Goal: Find specific page/section: Find specific page/section

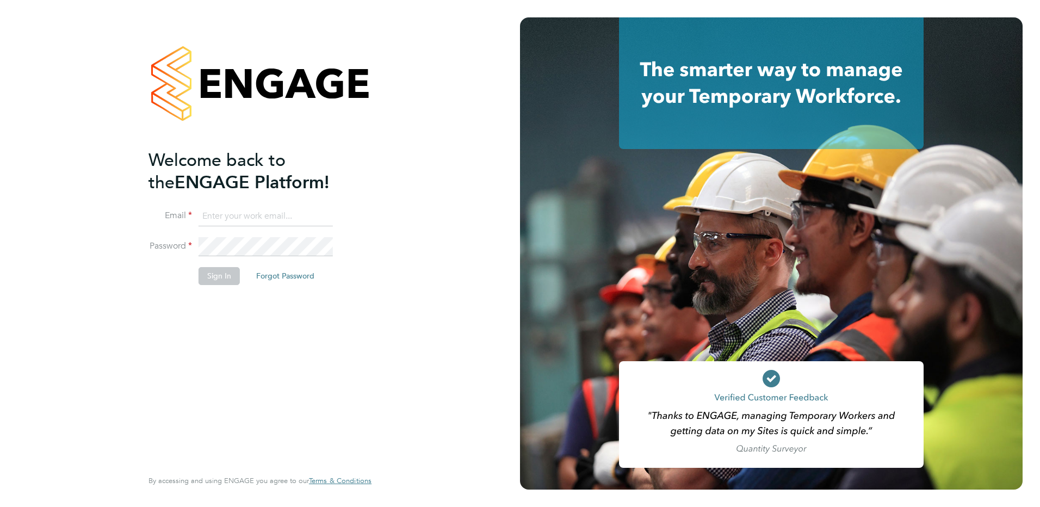
type input "[PERSON_NAME][EMAIL_ADDRESS][PERSON_NAME][DOMAIN_NAME]"
click at [226, 280] on button "Sign In" at bounding box center [218, 275] width 41 height 17
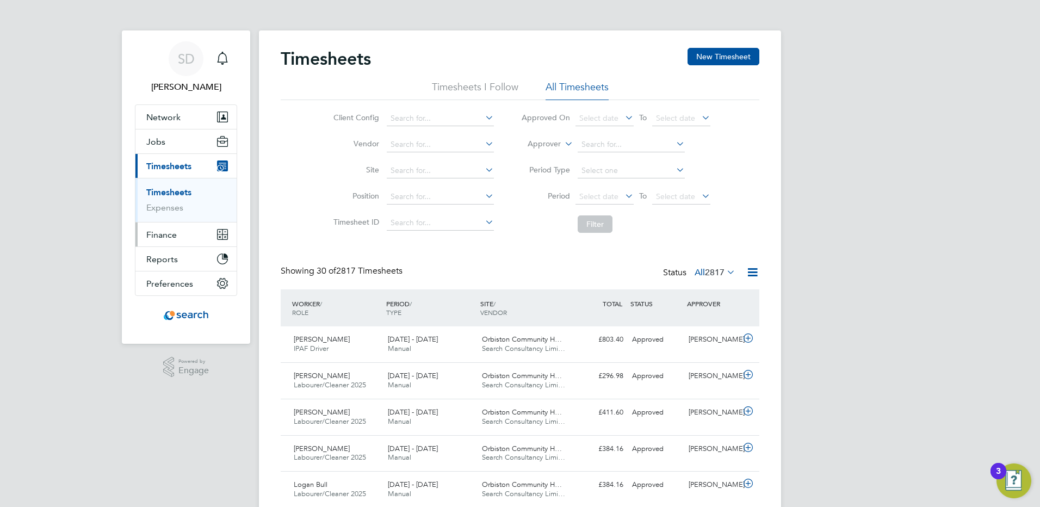
click at [165, 234] on span "Finance" at bounding box center [161, 234] width 30 height 10
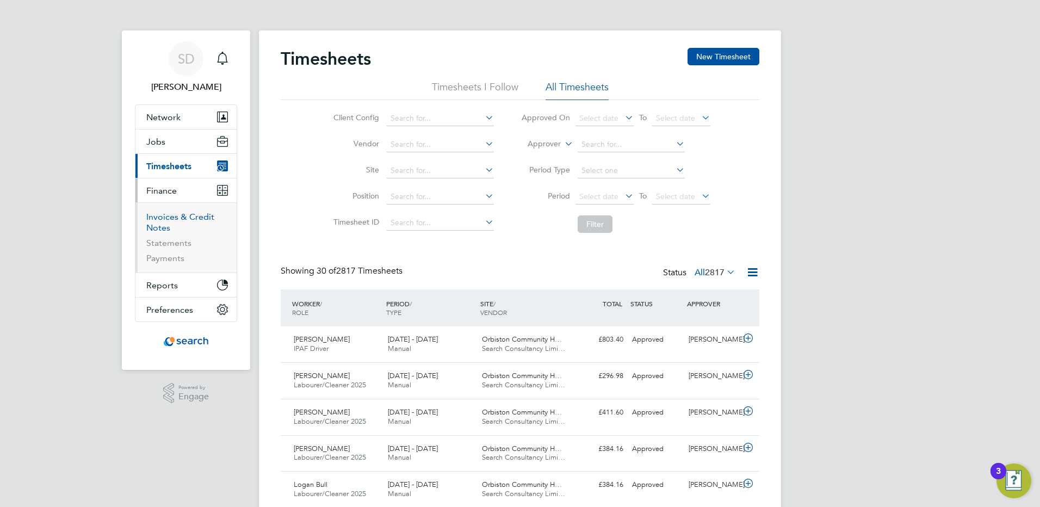
click at [157, 218] on link "Invoices & Credit Notes" at bounding box center [180, 222] width 68 height 21
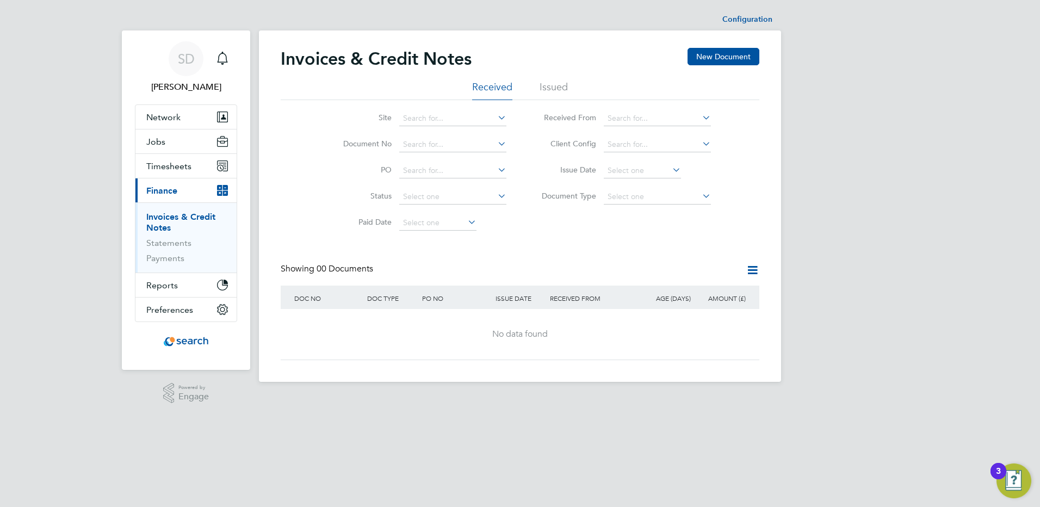
click at [556, 87] on li "Issued" at bounding box center [553, 90] width 28 height 20
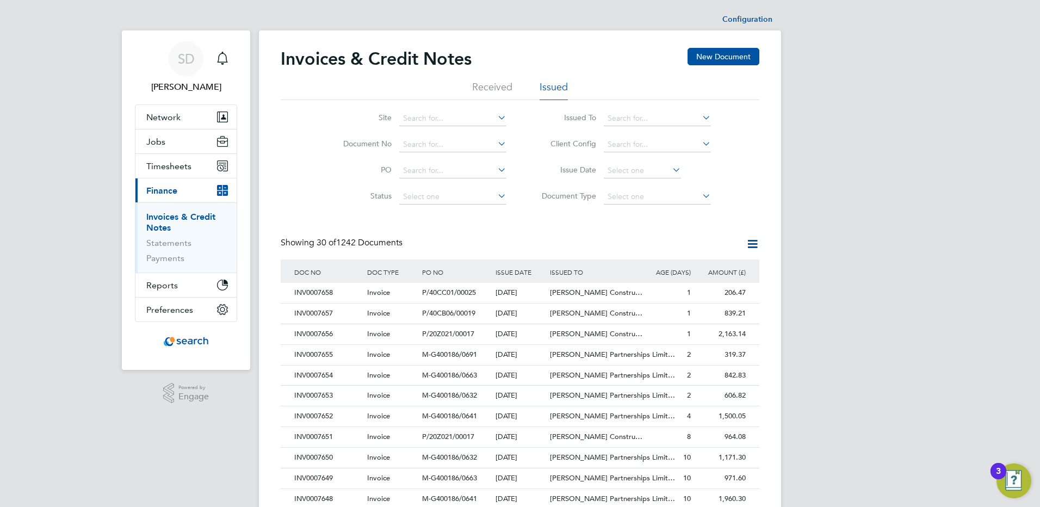
click at [700, 117] on icon at bounding box center [700, 117] width 0 height 15
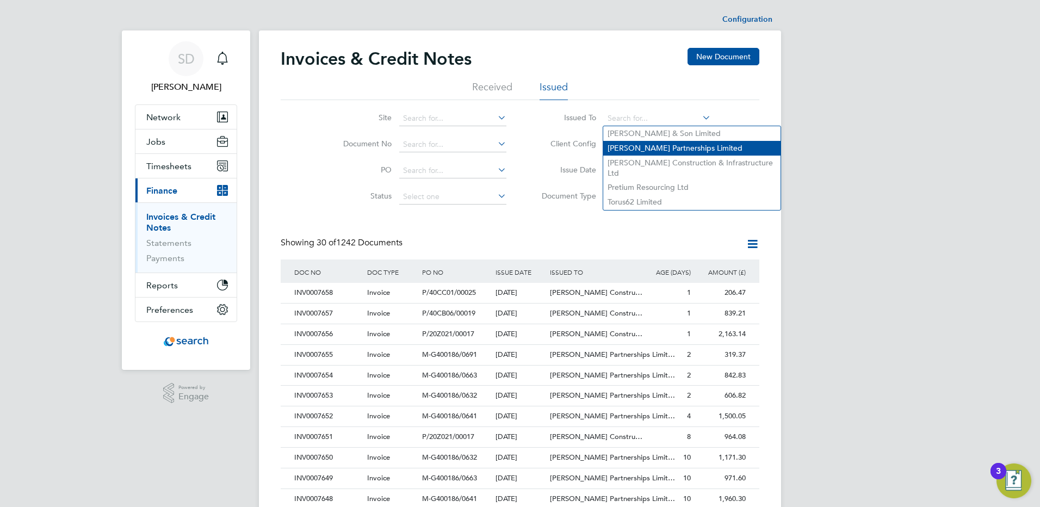
click at [628, 147] on li "Lovell Partnerships Limited" at bounding box center [691, 148] width 177 height 15
type input "Lovell Partnerships Limited"
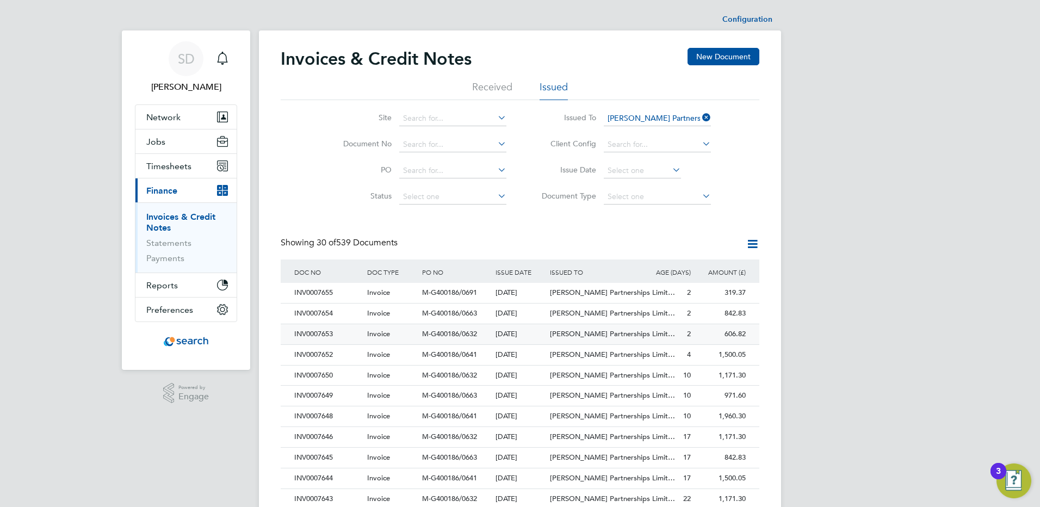
click at [387, 338] on span "Invoice" at bounding box center [378, 333] width 23 height 9
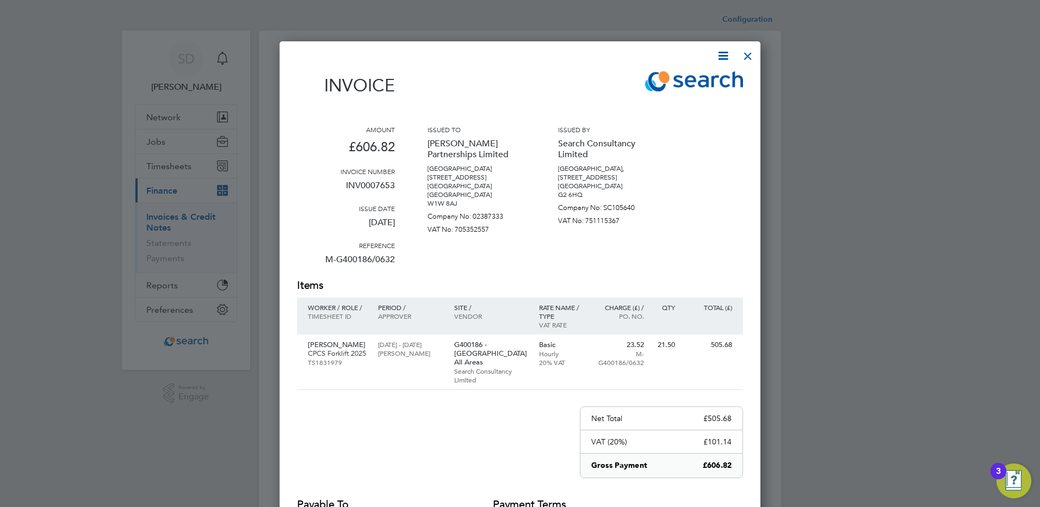
click at [743, 52] on div at bounding box center [748, 54] width 20 height 20
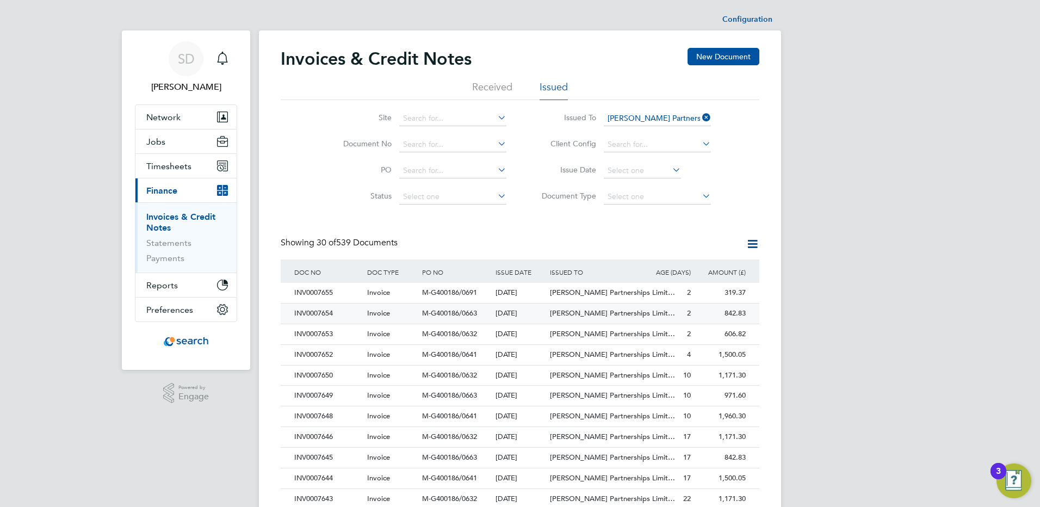
click at [352, 312] on div "INV0007654" at bounding box center [327, 313] width 73 height 20
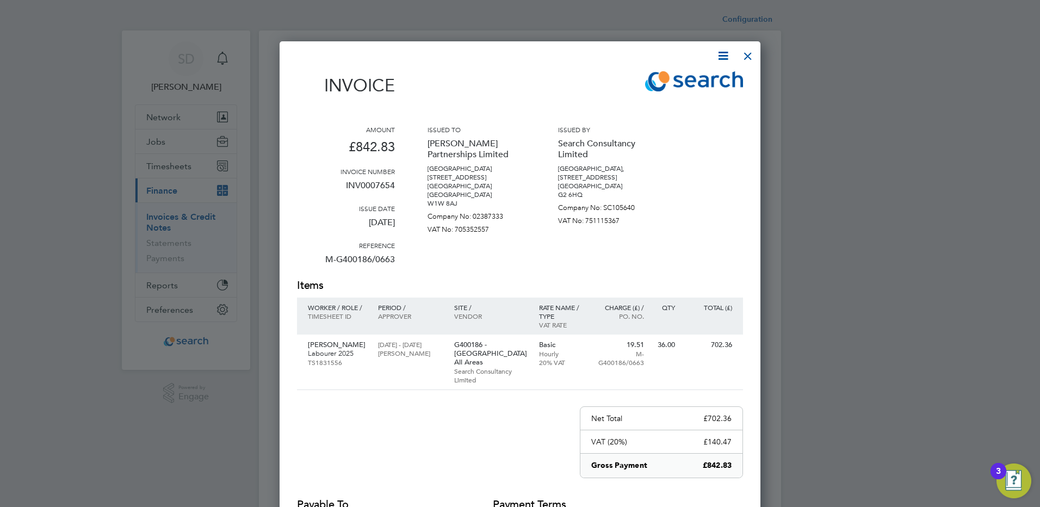
click at [748, 56] on div at bounding box center [748, 54] width 20 height 20
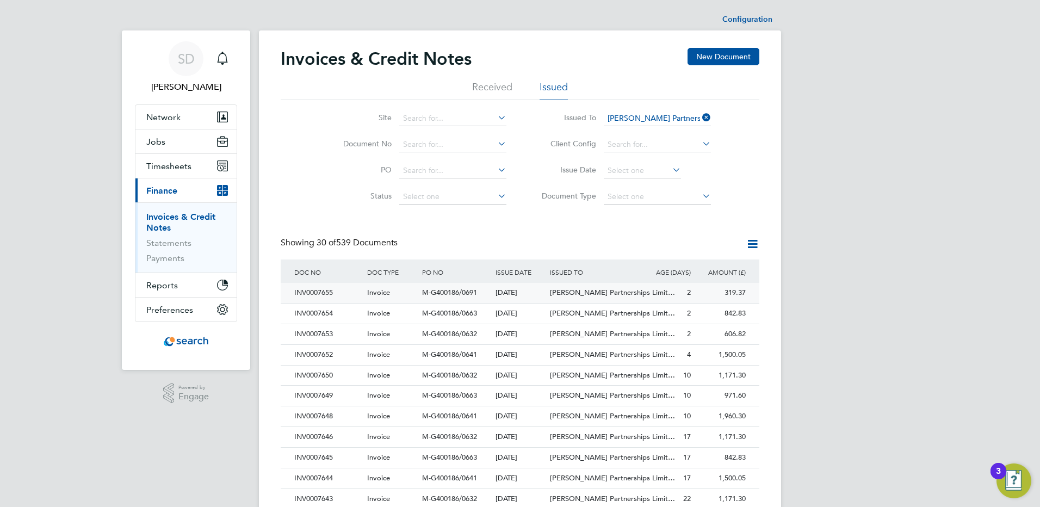
click at [414, 294] on div "Invoice" at bounding box center [391, 293] width 55 height 20
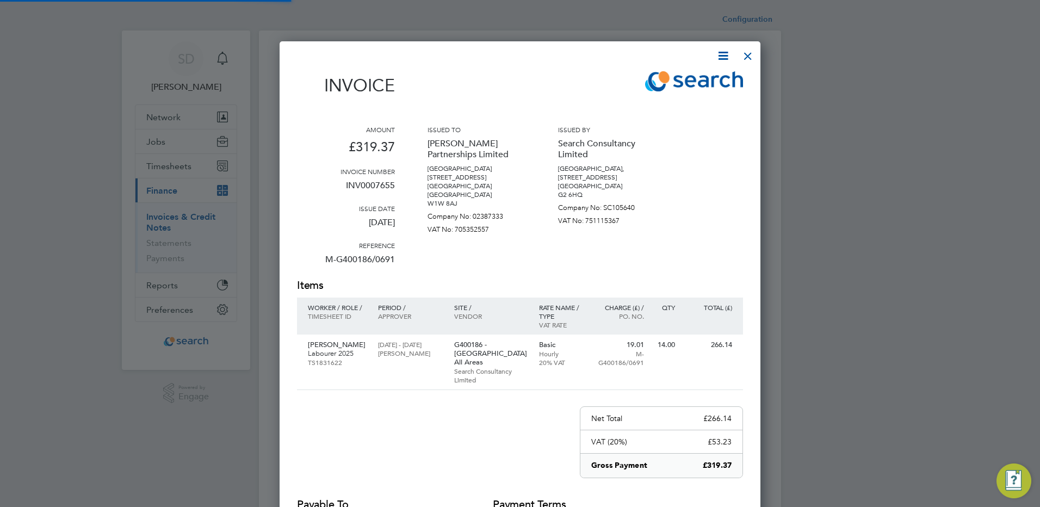
scroll to position [566, 481]
click at [747, 57] on div at bounding box center [748, 54] width 20 height 20
